Goal: Navigation & Orientation: Find specific page/section

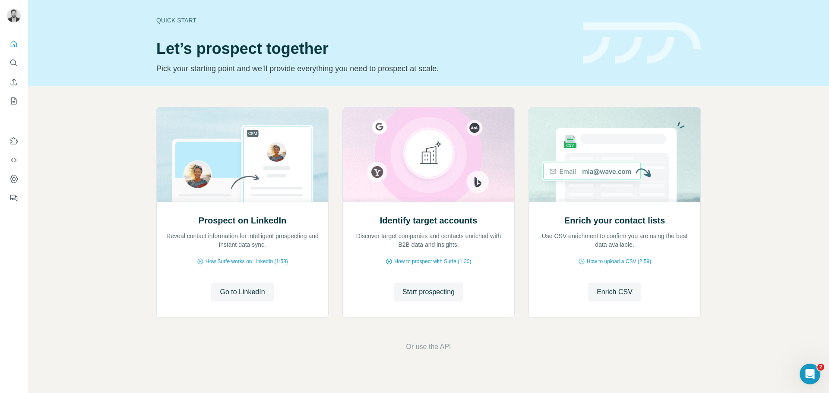
drag, startPoint x: 5, startPoint y: 46, endPoint x: 8, endPoint y: 41, distance: 5.3
click at [5, 45] on div at bounding box center [14, 118] width 28 height 175
click at [9, 41] on button "Quick start" at bounding box center [14, 44] width 14 height 16
click at [13, 50] on button "Quick start" at bounding box center [14, 44] width 14 height 16
click at [14, 43] on icon "Quick start" at bounding box center [14, 44] width 9 height 9
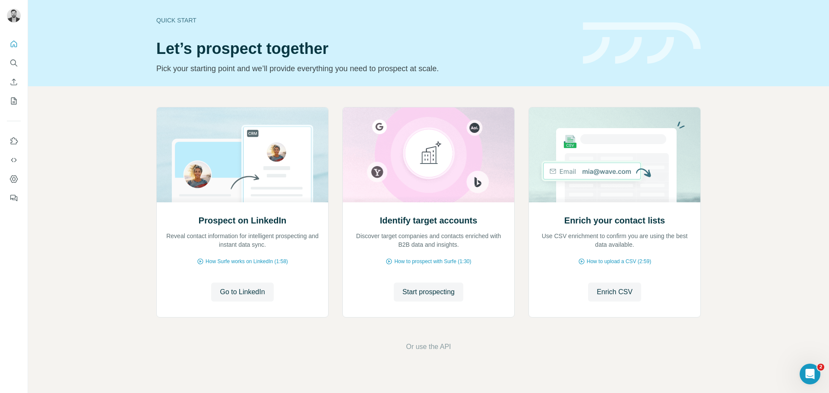
click at [196, 28] on div "Quick start Let’s prospect together Pick your starting point and we’ll provide …" at bounding box center [364, 43] width 416 height 63
click at [209, 61] on div "Quick start Let’s prospect together Pick your starting point and we’ll provide …" at bounding box center [364, 43] width 416 height 63
click at [245, 287] on span "Go to LinkedIn" at bounding box center [242, 292] width 45 height 10
click at [257, 274] on div "Prospect on LinkedIn Reveal contact information for intelligent prospecting and…" at bounding box center [242, 260] width 171 height 115
click at [249, 290] on span "Go to LinkedIn" at bounding box center [242, 292] width 45 height 10
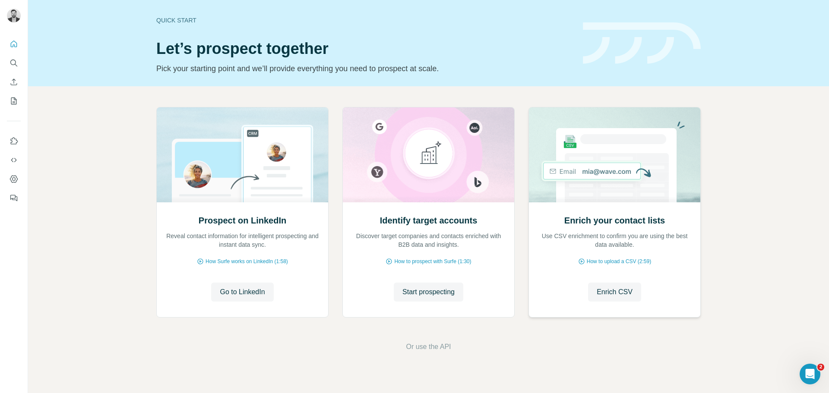
drag, startPoint x: 767, startPoint y: 165, endPoint x: 653, endPoint y: 162, distance: 114.1
click at [766, 164] on div "Prospect on LinkedIn Reveal contact information for intelligent prospecting and…" at bounding box center [428, 229] width 801 height 287
click at [22, 65] on div at bounding box center [14, 118] width 28 height 175
click at [17, 63] on icon "Search" at bounding box center [14, 63] width 9 height 9
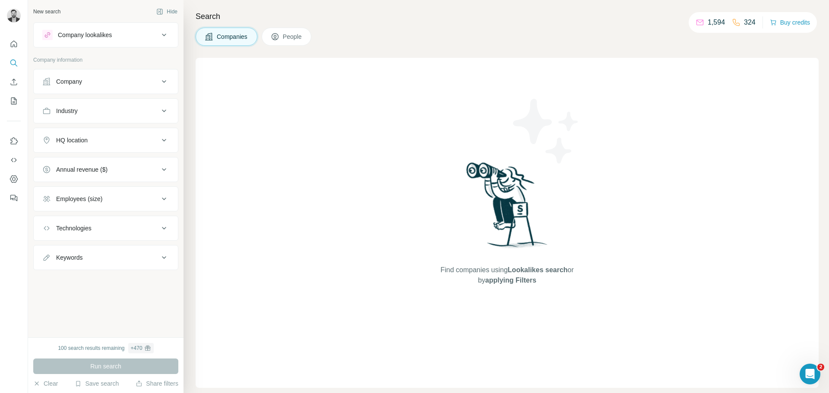
click at [291, 37] on span "People" at bounding box center [293, 36] width 20 height 9
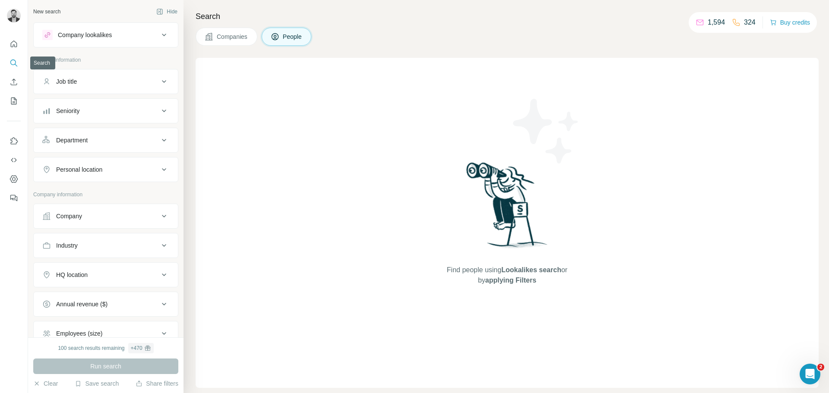
click at [16, 62] on icon "Search" at bounding box center [13, 63] width 6 height 6
click at [8, 128] on div at bounding box center [14, 118] width 28 height 175
click at [15, 63] on icon "Search" at bounding box center [14, 63] width 9 height 9
click at [12, 66] on icon "Search" at bounding box center [14, 63] width 9 height 9
click at [15, 64] on icon "Search" at bounding box center [13, 63] width 6 height 6
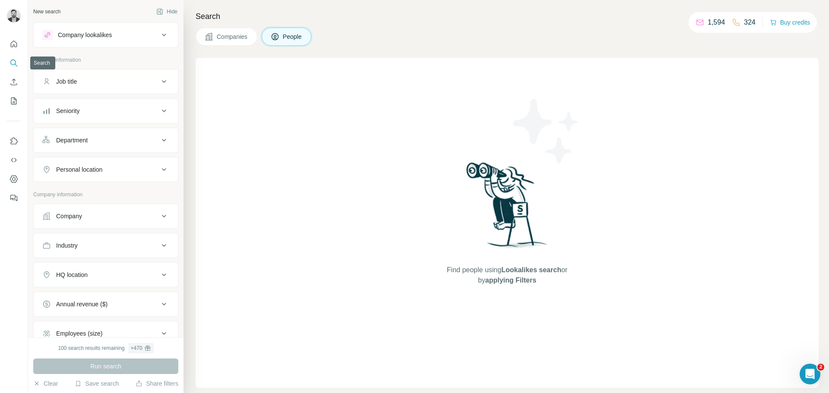
drag, startPoint x: 16, startPoint y: 62, endPoint x: 171, endPoint y: 48, distance: 156.2
click at [171, 48] on div "Company lookalikes Personal information Job title Seniority Department Personal…" at bounding box center [105, 236] width 145 height 429
click at [14, 41] on icon "Quick start" at bounding box center [14, 44] width 6 height 6
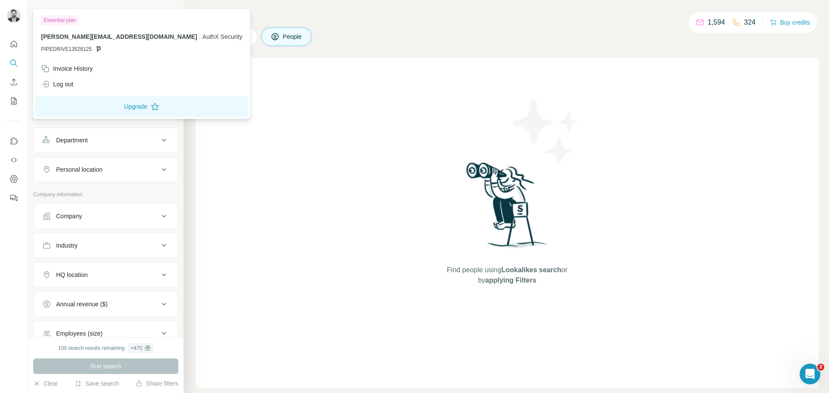
click at [18, 22] on div at bounding box center [14, 17] width 14 height 16
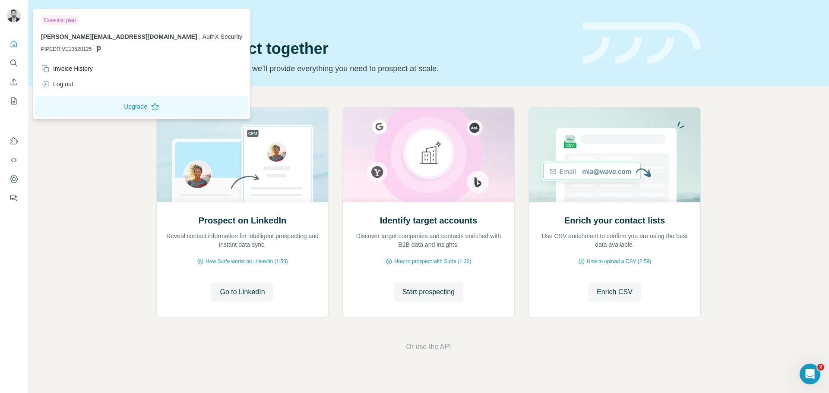
click at [435, 69] on p "Pick your starting point and we’ll provide everything you need to prospect at s…" at bounding box center [364, 69] width 416 height 12
